Goal: Information Seeking & Learning: Learn about a topic

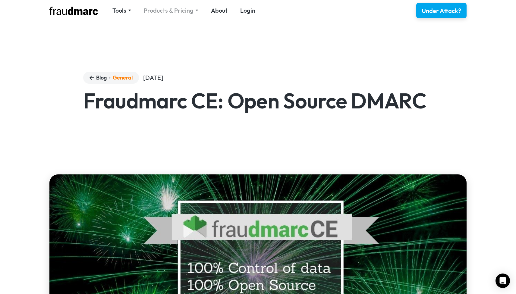
click at [162, 10] on div "Products & Pricing" at bounding box center [169, 10] width 50 height 8
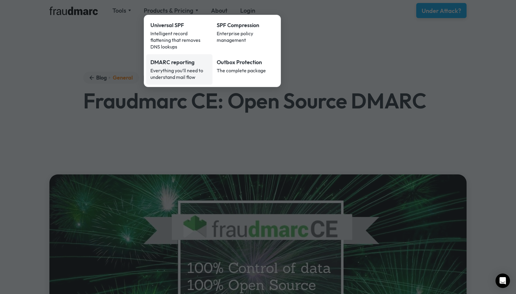
click at [176, 58] on div "DMARC reporting" at bounding box center [179, 62] width 58 height 8
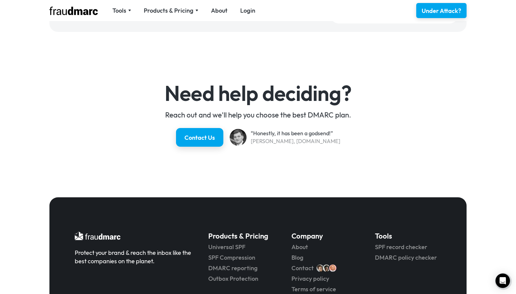
scroll to position [1106, 0]
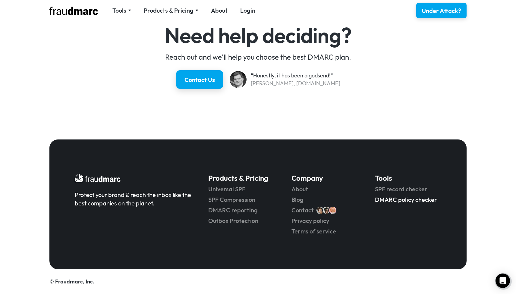
click at [380, 199] on link "DMARC policy checker" at bounding box center [408, 200] width 66 height 8
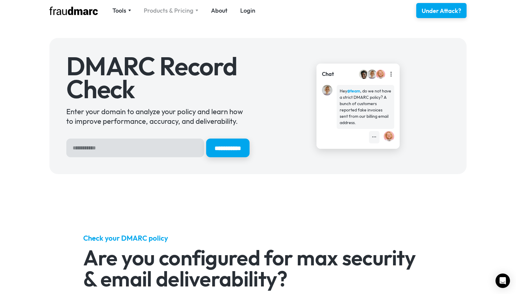
click at [169, 11] on div "Products & Pricing" at bounding box center [169, 10] width 50 height 8
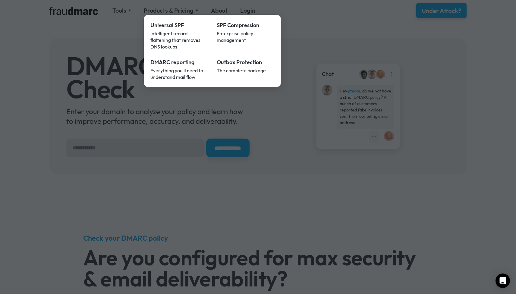
click at [118, 10] on div at bounding box center [258, 147] width 516 height 294
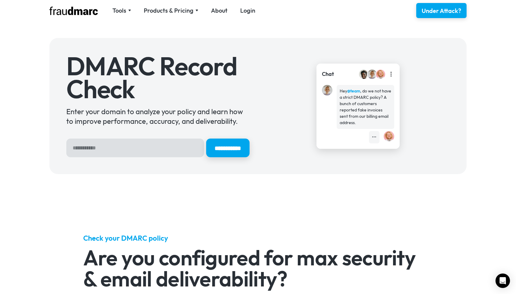
click at [118, 10] on div "Tools" at bounding box center [119, 10] width 14 height 8
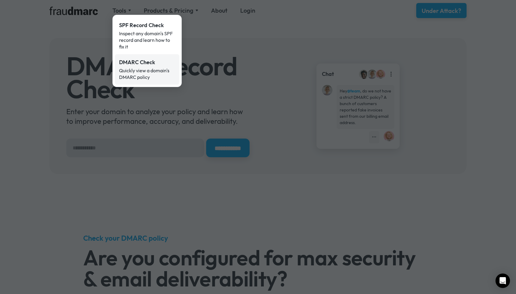
click at [138, 65] on div "DMARC Check" at bounding box center [147, 62] width 56 height 8
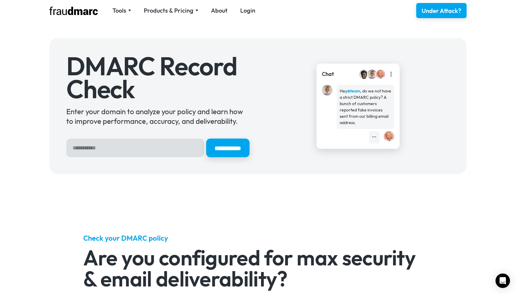
click at [78, 14] on img at bounding box center [73, 11] width 48 height 8
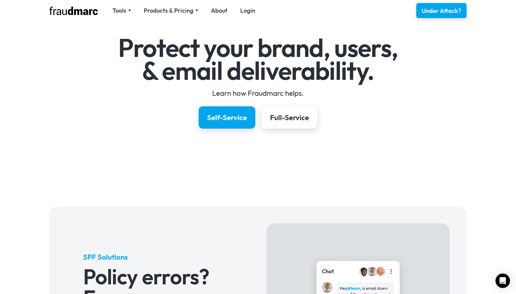
scroll to position [59, 0]
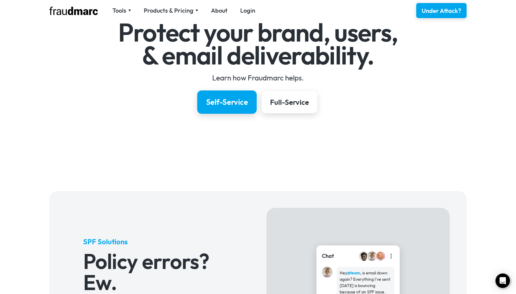
click at [224, 98] on div "Self-Service" at bounding box center [227, 102] width 42 height 10
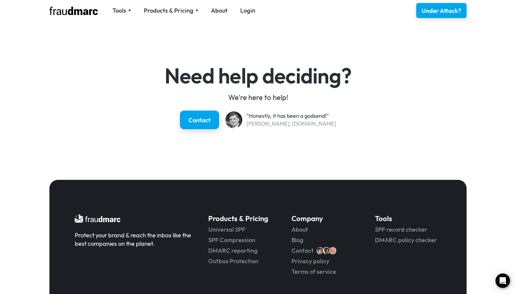
scroll to position [877, 0]
